Goal: Transaction & Acquisition: Book appointment/travel/reservation

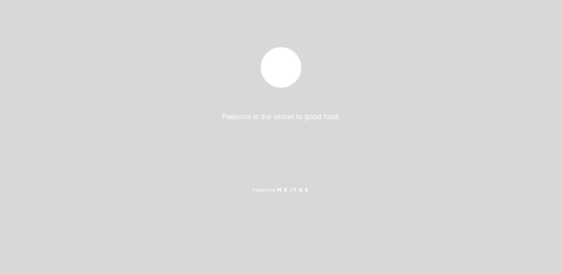
select select "es"
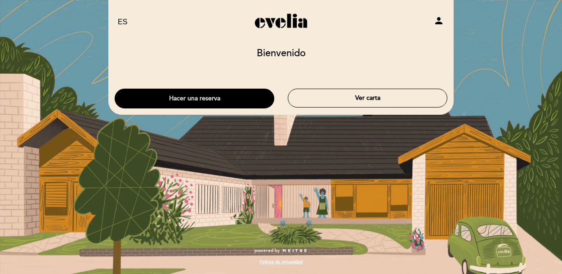
click at [243, 102] on button "Hacer una reserva" at bounding box center [195, 99] width 160 height 20
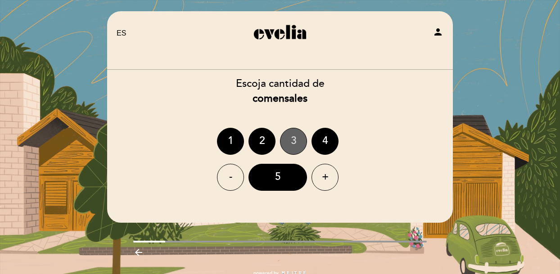
click at [294, 139] on div "3" at bounding box center [293, 141] width 27 height 27
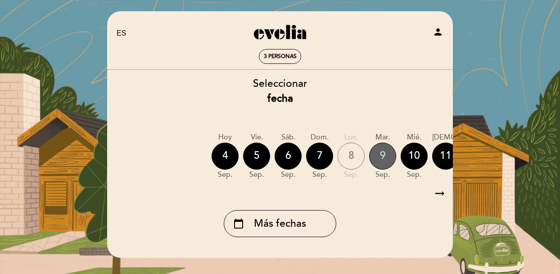
click at [380, 157] on div "9" at bounding box center [382, 156] width 27 height 27
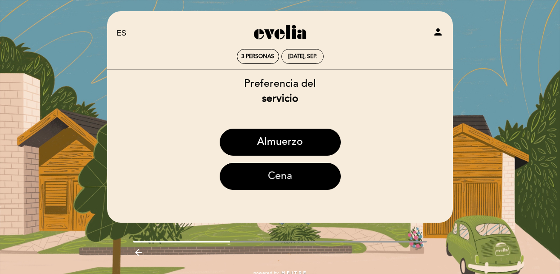
click at [290, 178] on button "Cena" at bounding box center [280, 176] width 121 height 27
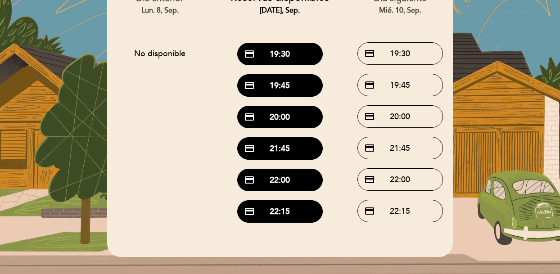
scroll to position [86, 0]
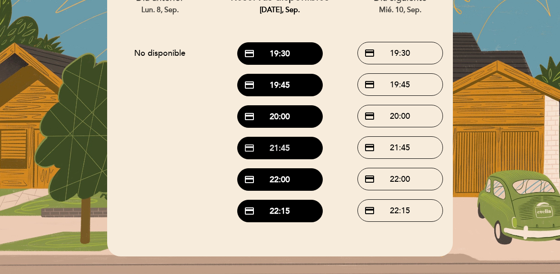
click at [292, 149] on button "credit_card 21:45" at bounding box center [279, 148] width 85 height 22
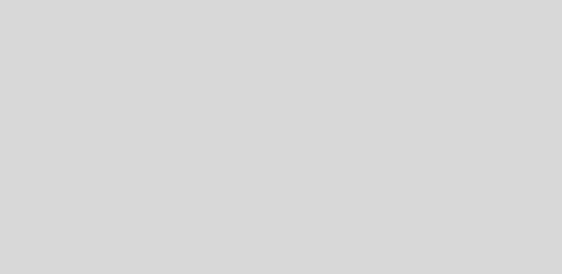
select select "es"
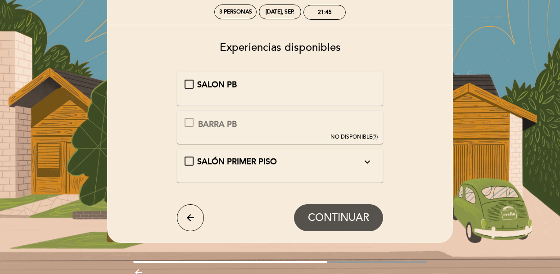
scroll to position [45, 0]
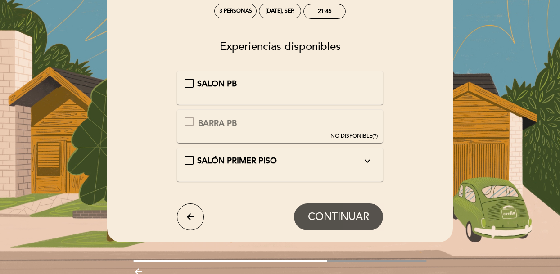
click at [368, 160] on icon "expand_more" at bounding box center [367, 161] width 11 height 11
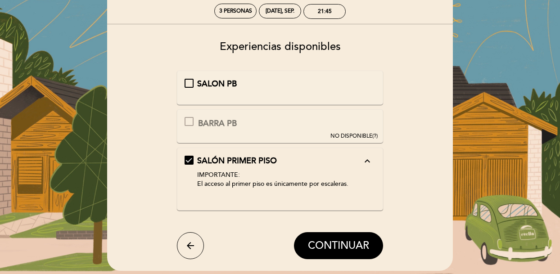
click at [191, 80] on div "SALON PB" at bounding box center [279, 84] width 191 height 12
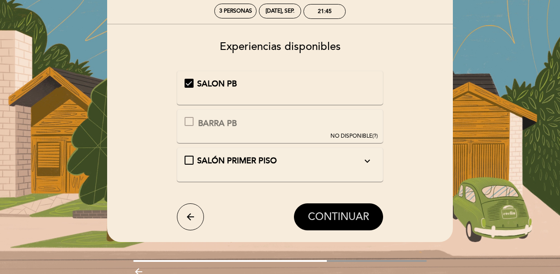
click at [334, 219] on span "CONTINUAR" at bounding box center [338, 217] width 61 height 13
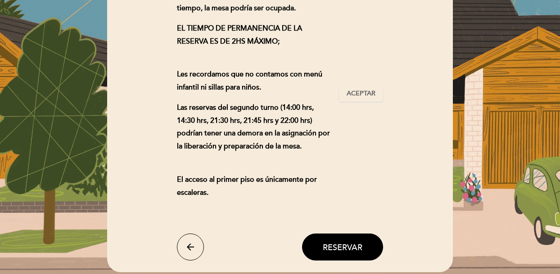
scroll to position [151, 0]
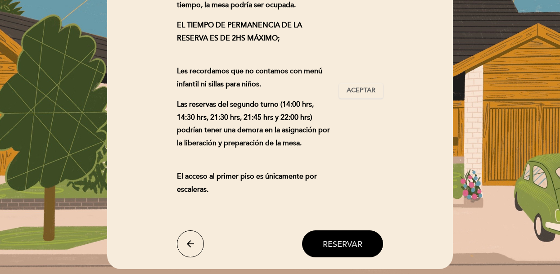
click at [352, 244] on span "Reservar" at bounding box center [343, 244] width 40 height 10
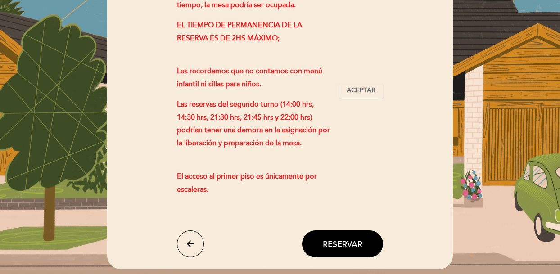
scroll to position [127, 0]
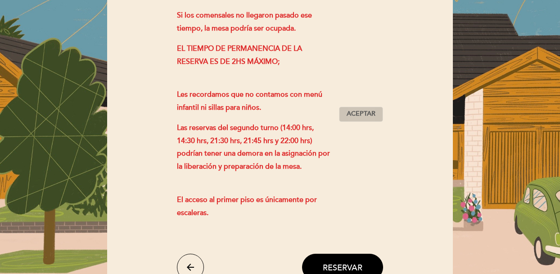
click at [365, 112] on span "Aceptar" at bounding box center [360, 113] width 29 height 9
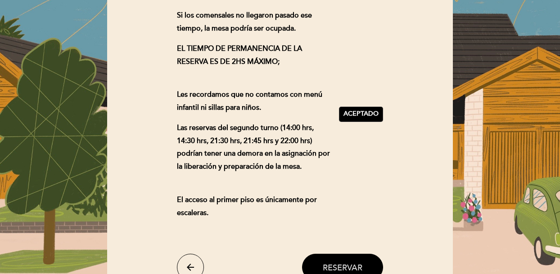
click at [350, 261] on button "Reservar" at bounding box center [342, 267] width 81 height 27
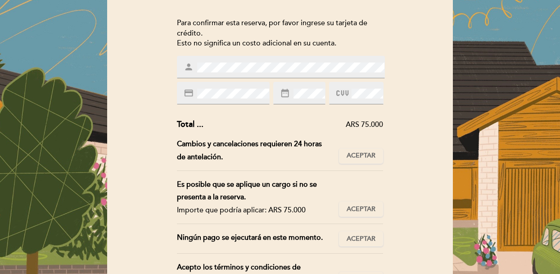
scroll to position [59, 0]
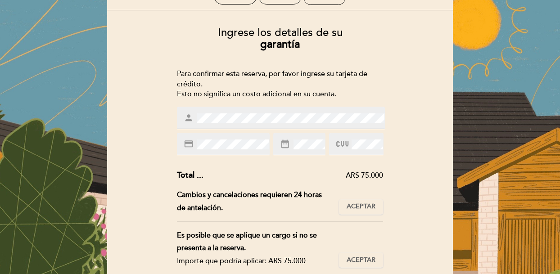
click at [153, 112] on div "Ingrese los detalles de su garantía Para confirmar esta reserva, por favor ingr…" at bounding box center [279, 203] width 333 height 367
click at [180, 117] on div "person" at bounding box center [281, 118] width 208 height 22
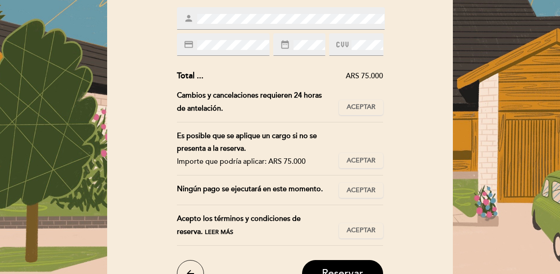
scroll to position [171, 0]
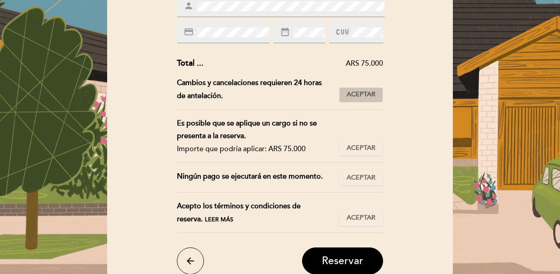
click at [351, 94] on span "Aceptar" at bounding box center [360, 94] width 29 height 9
click at [346, 152] on button "Aceptar Aceptado" at bounding box center [361, 147] width 44 height 15
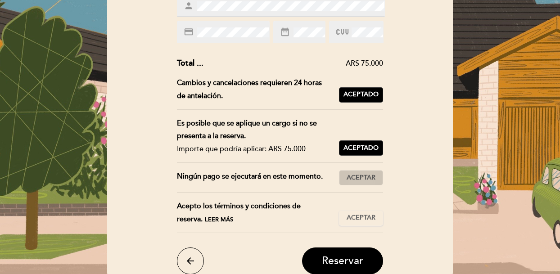
click at [352, 176] on span "Aceptar" at bounding box center [360, 177] width 29 height 9
click at [355, 218] on span "Aceptar" at bounding box center [360, 217] width 29 height 9
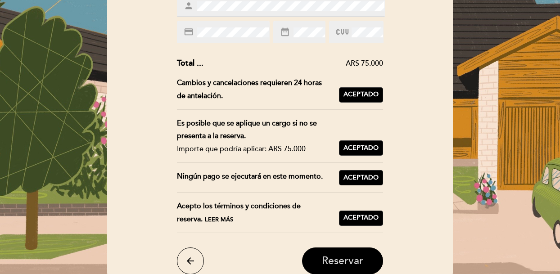
click at [347, 259] on span "Reservar" at bounding box center [342, 261] width 41 height 13
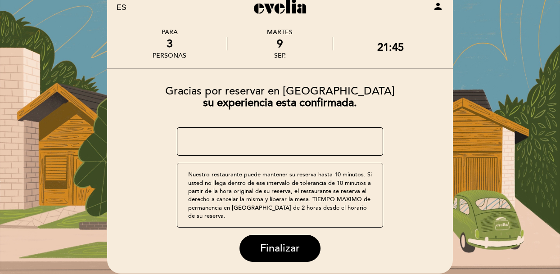
scroll to position [61, 0]
